Goal: Information Seeking & Learning: Learn about a topic

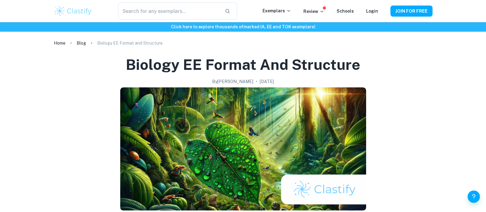
checkbox input "true"
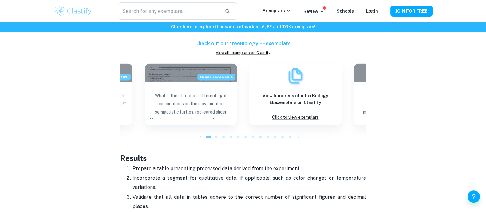
scroll to position [1045, 0]
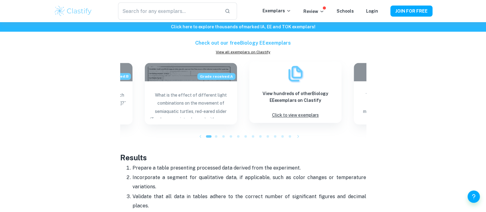
click at [319, 112] on div "View hundreds of other Biology EE exemplars on Clastify Click to view exemplars" at bounding box center [295, 91] width 92 height 61
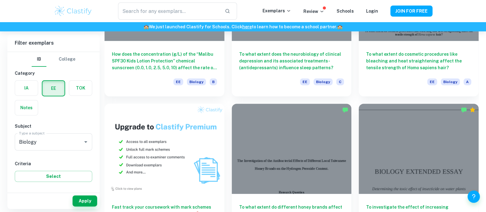
scroll to position [278, 0]
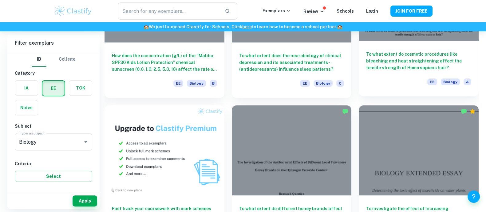
click at [416, 43] on div "To what extent do cosmetic procedures like bleaching and heat straightening aff…" at bounding box center [419, 68] width 120 height 55
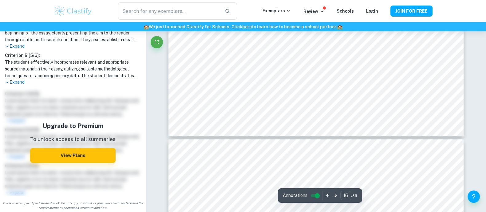
scroll to position [6201, 0]
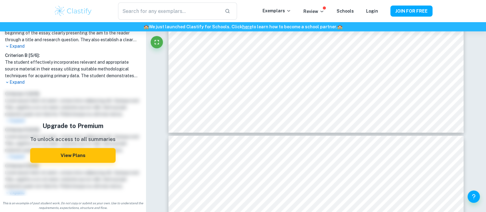
type input "17"
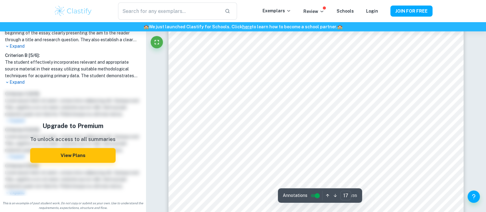
scroll to position [6353, 0]
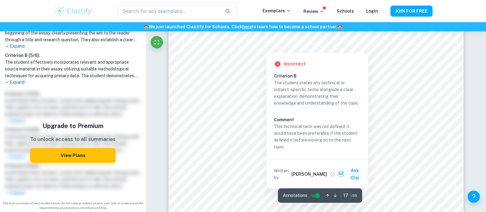
click at [276, 48] on div at bounding box center [265, 47] width 47 height 7
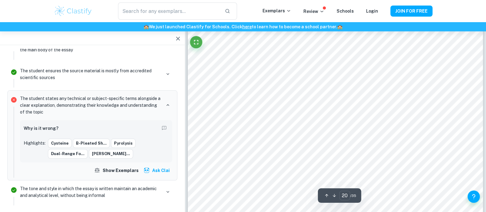
scroll to position [7349, 0]
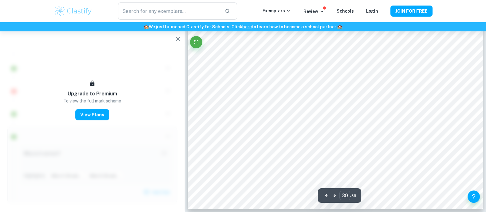
scroll to position [11474, 0]
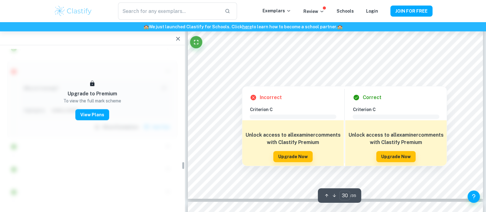
scroll to position [2193, 0]
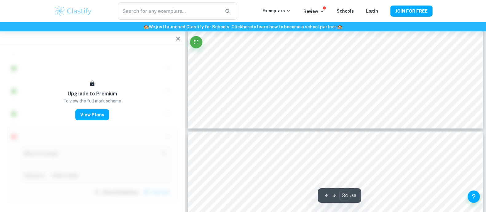
type input "35"
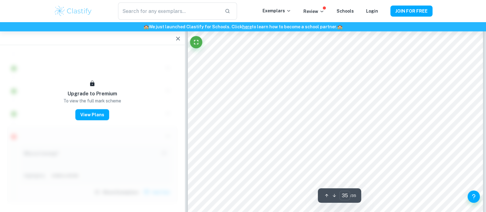
scroll to position [13438, 0]
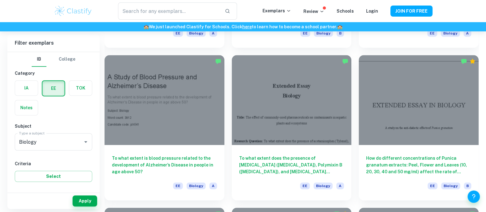
scroll to position [633, 0]
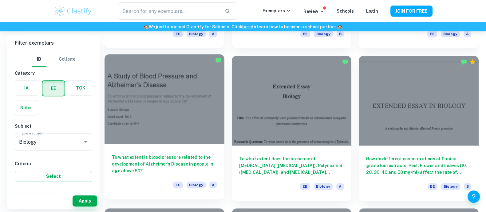
click at [192, 154] on h6 "To what extent is blood pressure related to the development of Alzheimer’s Dise…" at bounding box center [164, 164] width 105 height 20
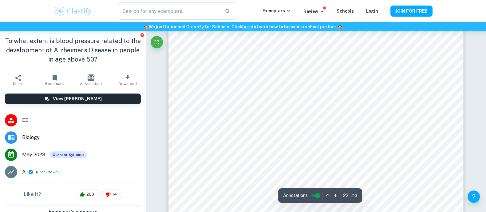
scroll to position [9292, 0]
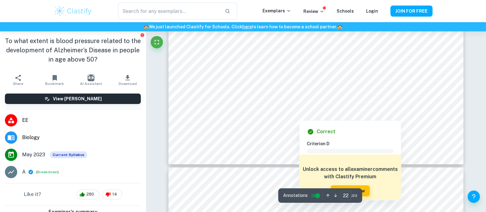
type input "23"
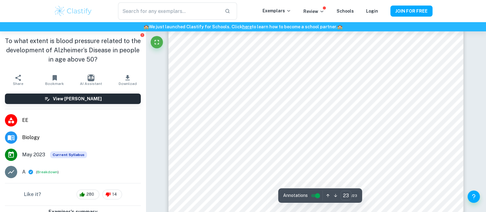
scroll to position [9721, 0]
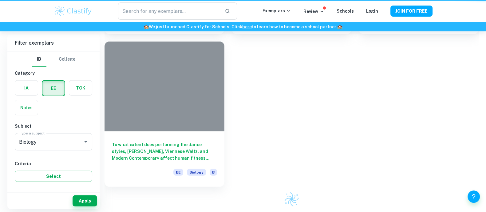
scroll to position [633, 0]
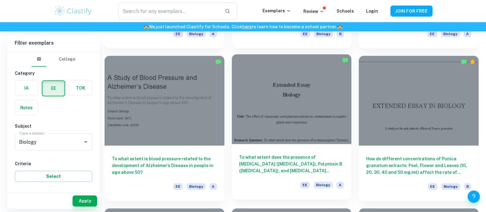
click at [317, 167] on h6 "To what extent does the presence of [MEDICAL_DATA] ([MEDICAL_DATA]), Polymixin …" at bounding box center [291, 164] width 105 height 20
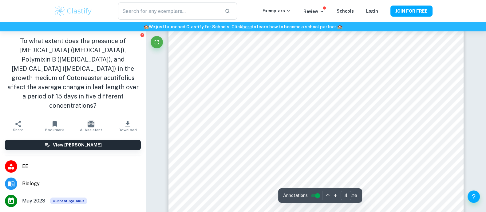
scroll to position [1423, 0]
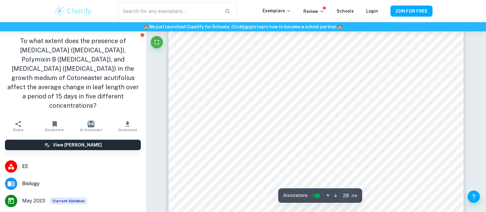
scroll to position [10726, 0]
type input "27"
